Goal: Transaction & Acquisition: Purchase product/service

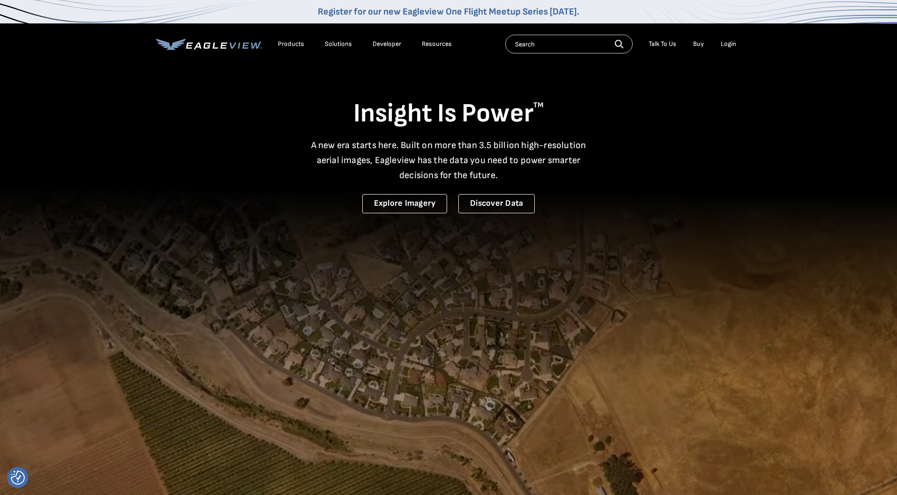
click at [726, 45] on div "Login" at bounding box center [727, 44] width 15 height 8
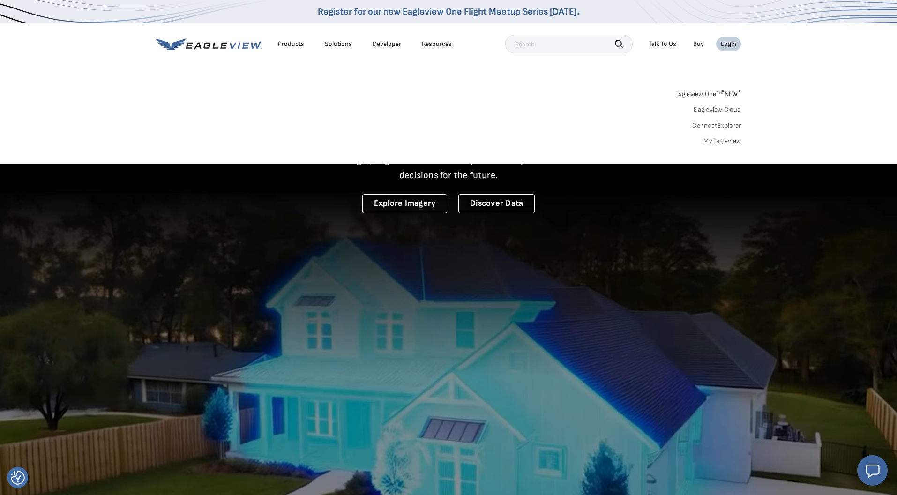
click at [721, 140] on link "MyEagleview" at bounding box center [721, 141] width 37 height 8
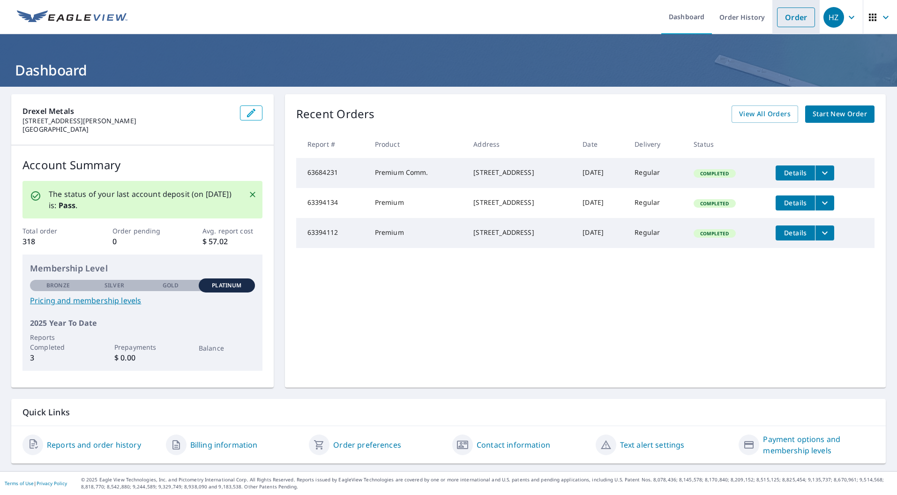
click at [800, 19] on link "Order" at bounding box center [796, 17] width 38 height 20
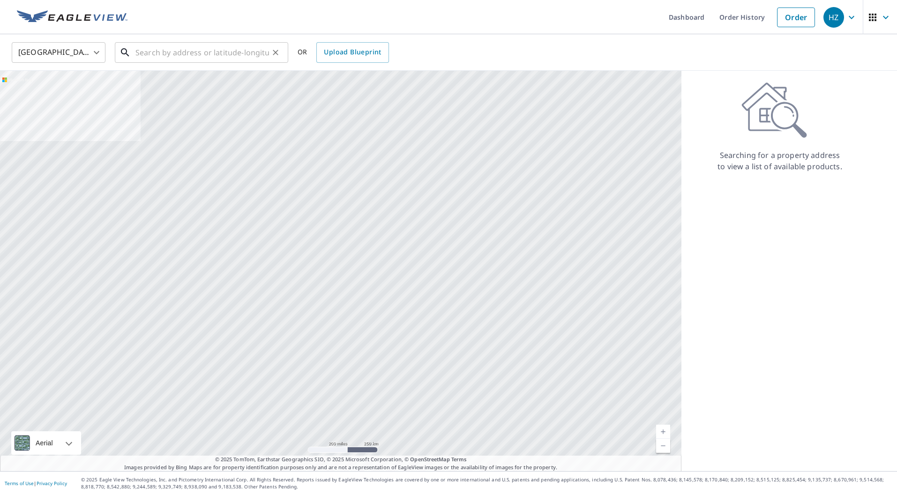
click at [151, 57] on input "text" at bounding box center [202, 52] width 134 height 26
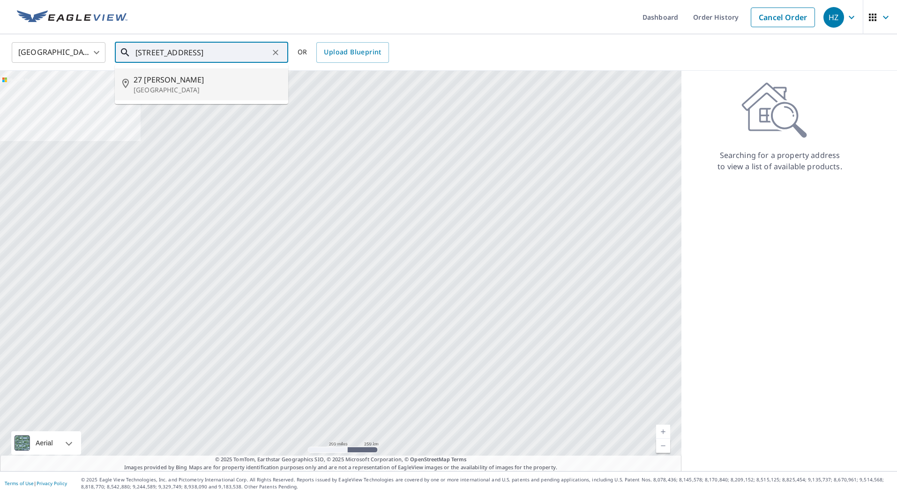
click at [164, 84] on span "27 [PERSON_NAME]" at bounding box center [207, 79] width 147 height 11
type input "[STREET_ADDRESS][PERSON_NAME]"
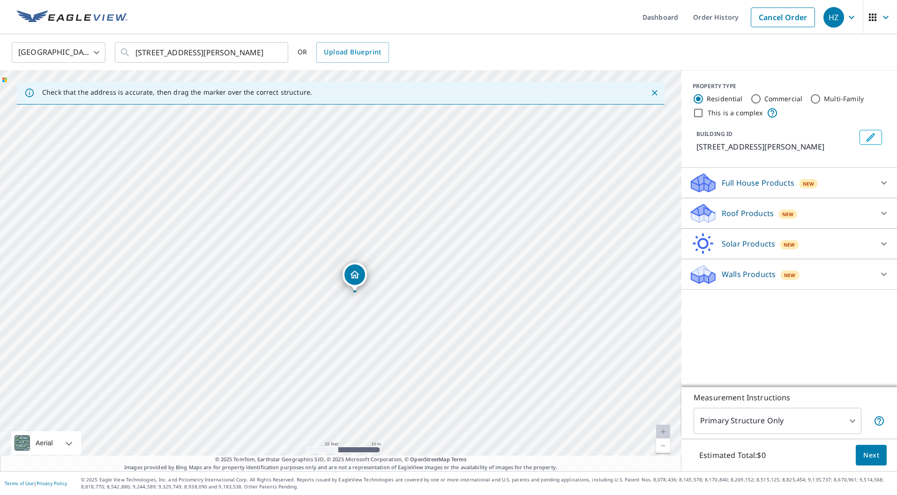
drag, startPoint x: 461, startPoint y: 237, endPoint x: 449, endPoint y: 286, distance: 51.2
click at [449, 286] on div "[STREET_ADDRESS][PERSON_NAME]" at bounding box center [340, 271] width 681 height 400
drag, startPoint x: 460, startPoint y: 356, endPoint x: 460, endPoint y: 344, distance: 12.2
click at [460, 344] on div "[STREET_ADDRESS][PERSON_NAME]" at bounding box center [340, 271] width 681 height 400
click at [884, 213] on icon at bounding box center [883, 213] width 11 height 11
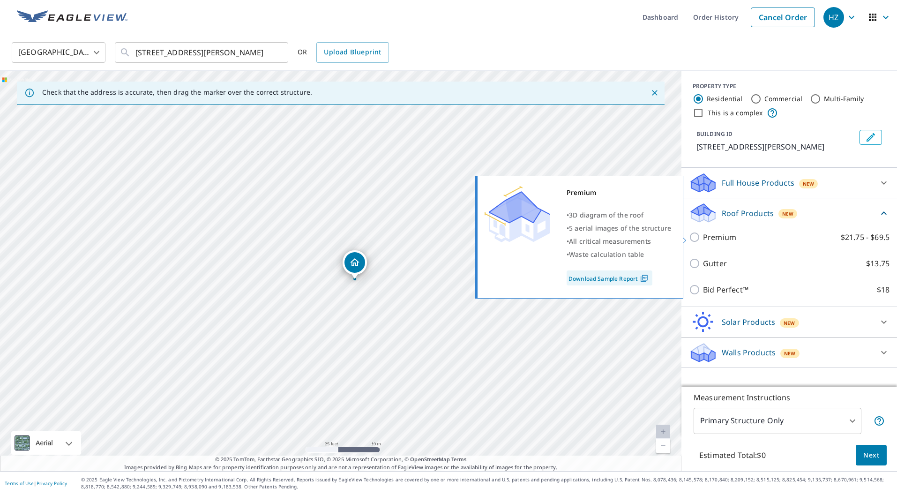
click at [694, 236] on input "Premium $21.75 - $69.5" at bounding box center [696, 236] width 14 height 11
checkbox input "true"
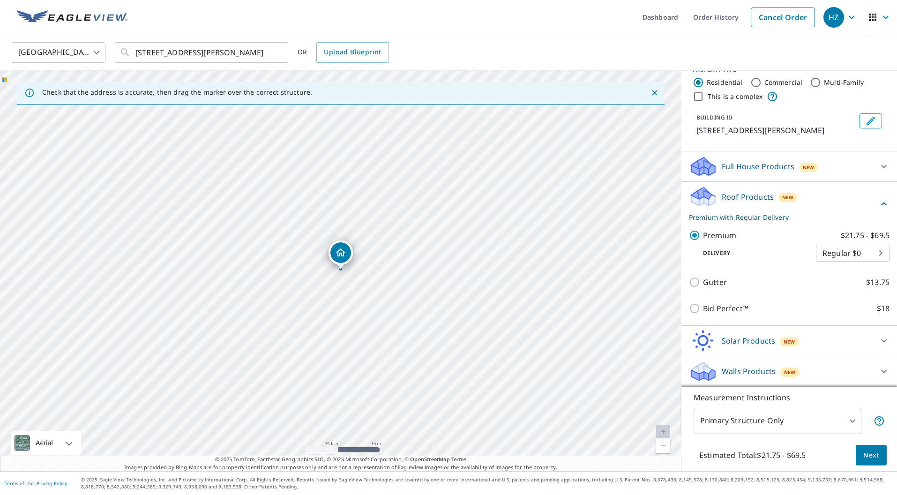
scroll to position [16, 0]
drag, startPoint x: 342, startPoint y: 256, endPoint x: 347, endPoint y: 251, distance: 6.3
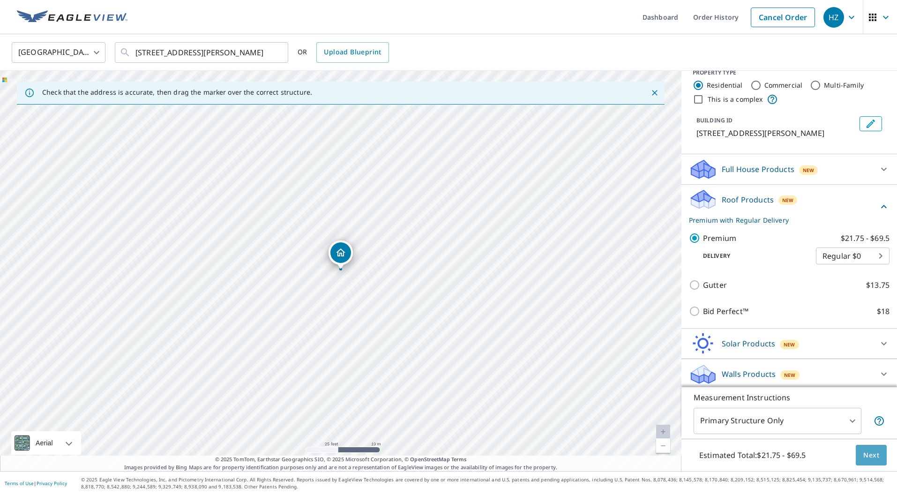
click at [874, 455] on span "Next" at bounding box center [871, 455] width 16 height 12
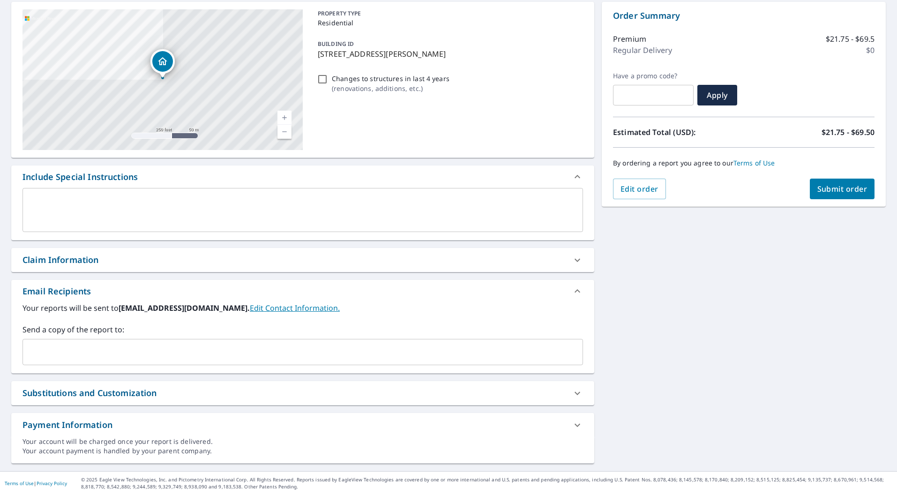
scroll to position [92, 0]
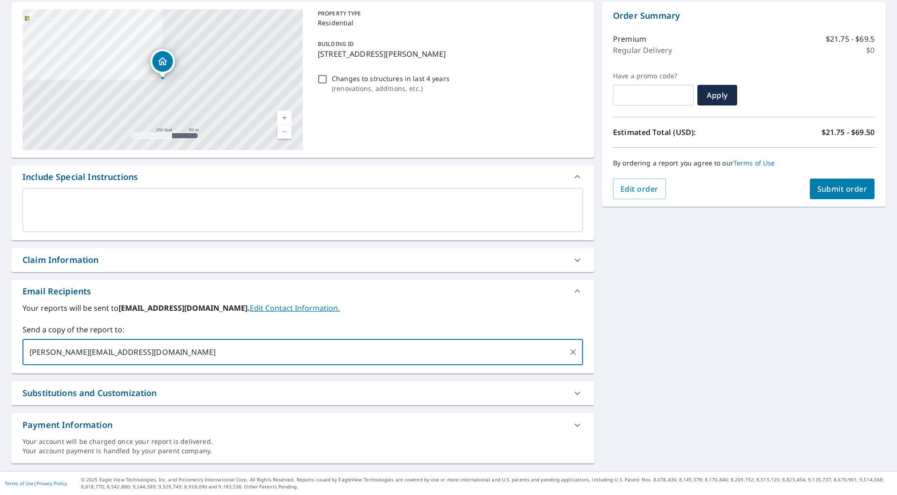
type input "[PERSON_NAME][EMAIL_ADDRESS][DOMAIN_NAME]"
click at [638, 335] on div "[STREET_ADDRESS] A standard road map Aerial A detailed look from above Labels L…" at bounding box center [448, 232] width 897 height 476
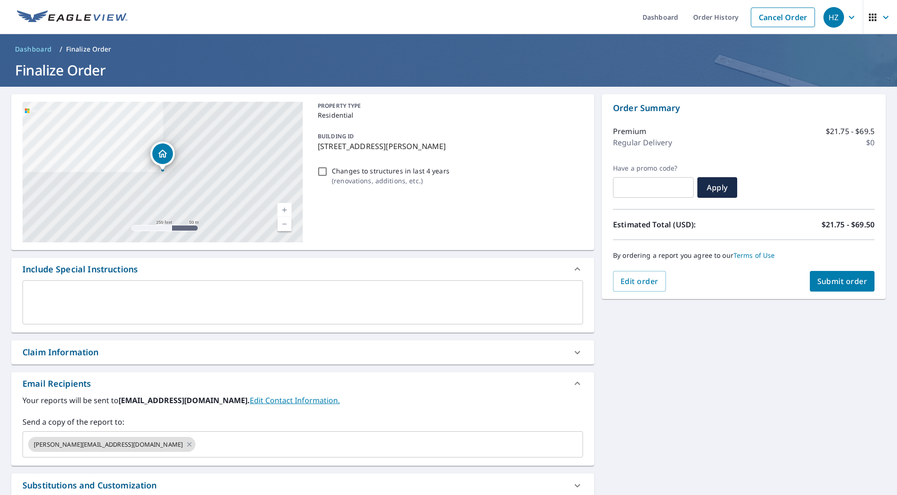
scroll to position [0, 0]
click at [836, 282] on span "Submit order" at bounding box center [842, 281] width 50 height 10
checkbox input "true"
